Goal: Information Seeking & Learning: Learn about a topic

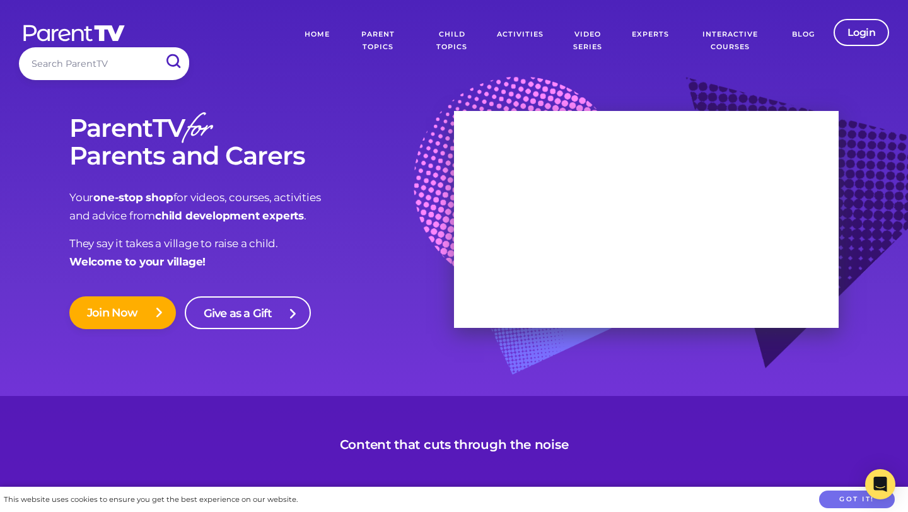
click at [61, 64] on input "search" at bounding box center [104, 63] width 170 height 32
type input "adhd"
click at [178, 66] on input "submit" at bounding box center [172, 61] width 31 height 27
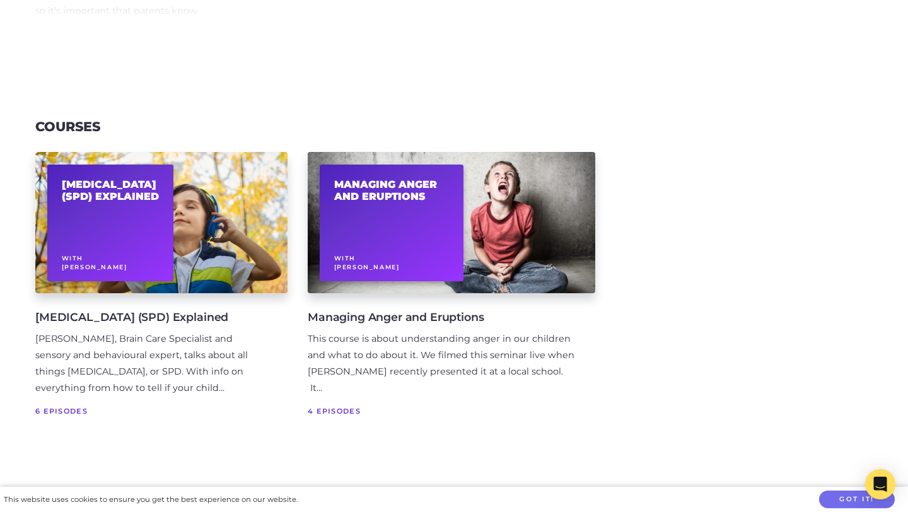
scroll to position [993, 0]
click at [341, 408] on span "4 Episodes" at bounding box center [441, 410] width 267 height 13
